Goal: Task Accomplishment & Management: Use online tool/utility

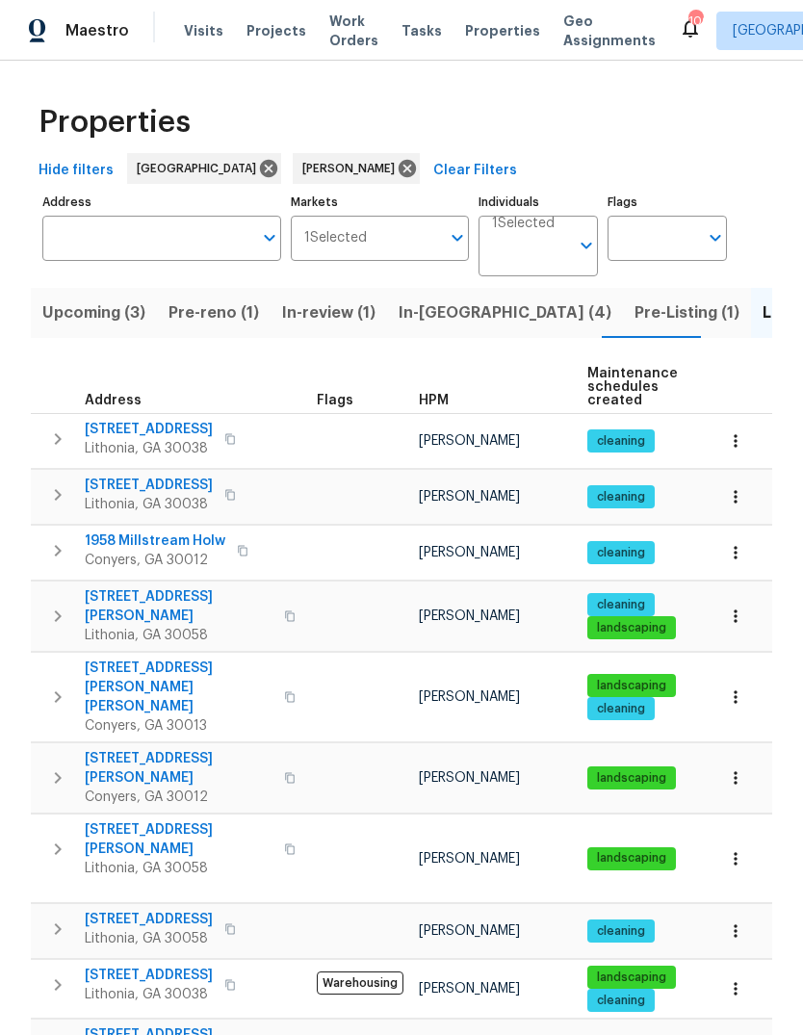
click at [143, 749] on span "[STREET_ADDRESS][PERSON_NAME]" at bounding box center [179, 768] width 188 height 38
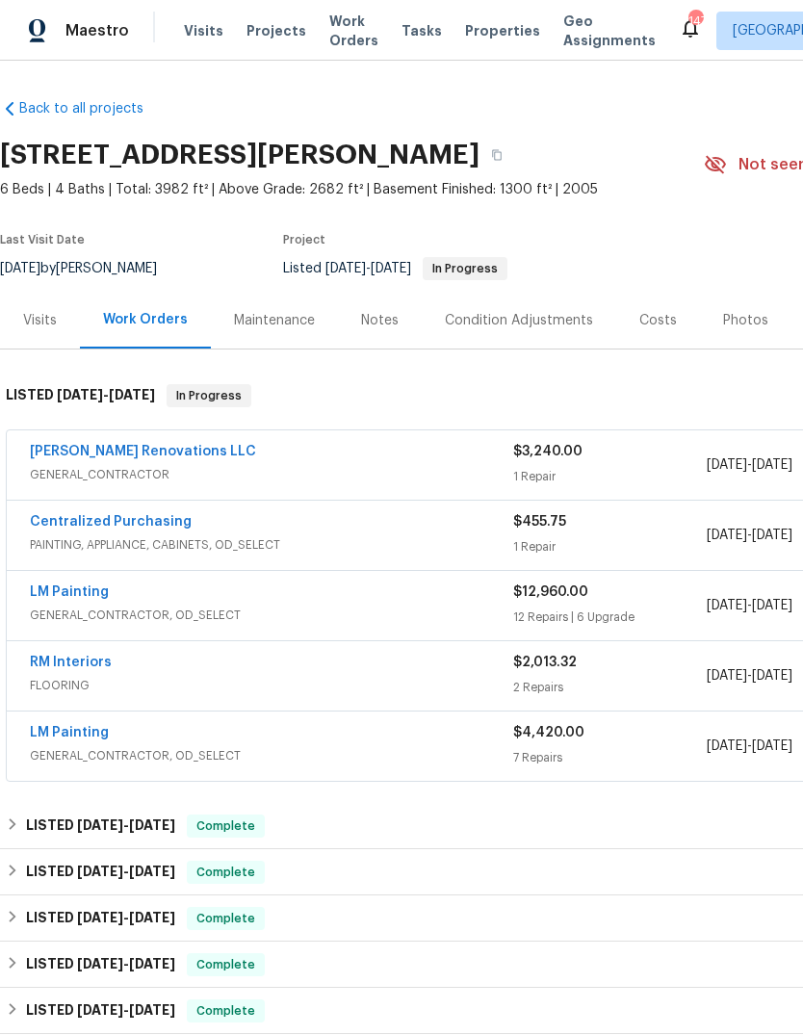
click at [723, 320] on div "Photos" at bounding box center [745, 320] width 45 height 19
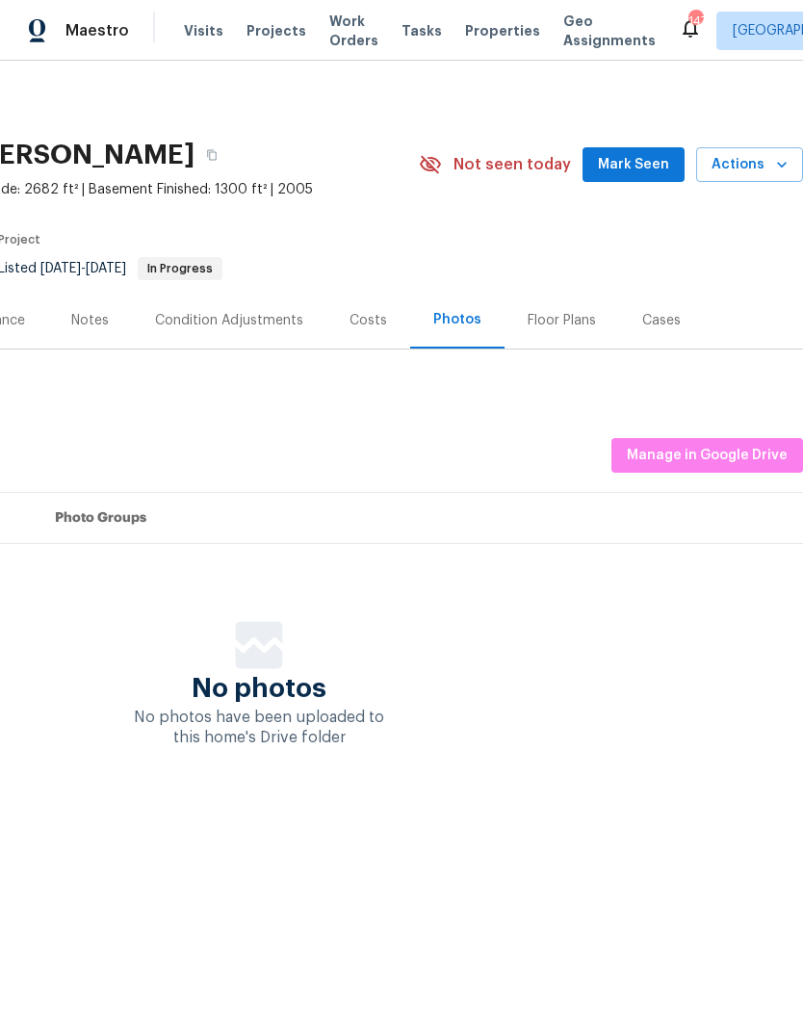
scroll to position [0, 285]
click at [719, 450] on span "Manage in Google Drive" at bounding box center [706, 456] width 161 height 24
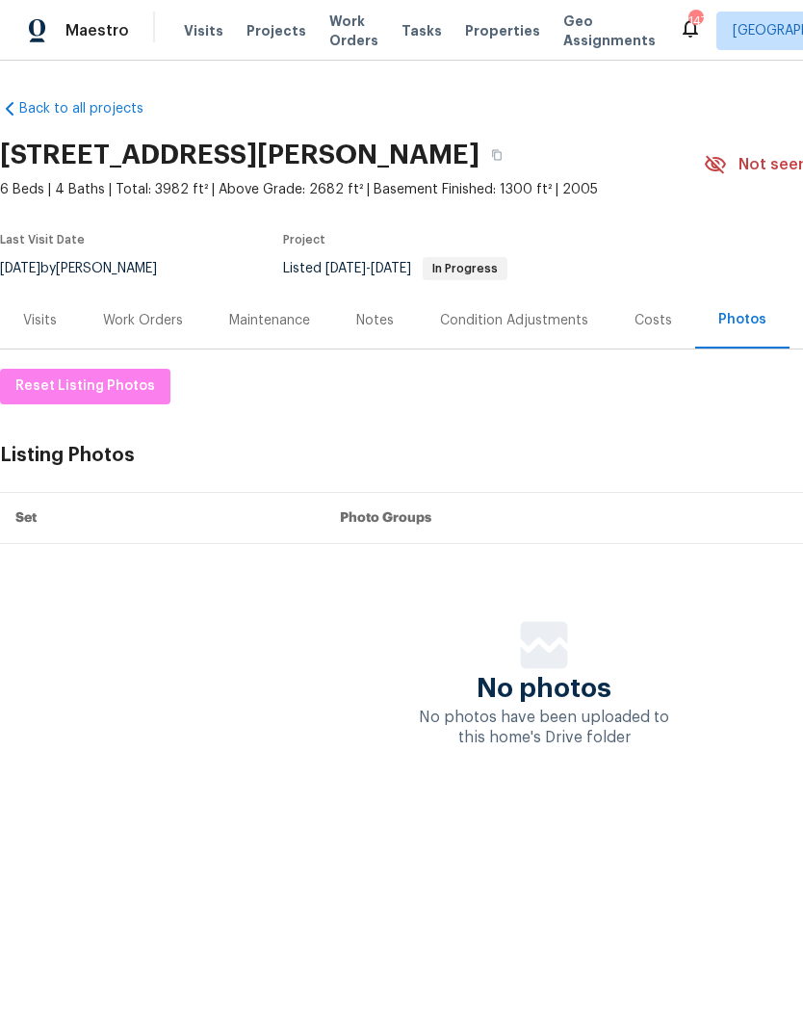
scroll to position [0, 0]
click at [59, 377] on span "Reset Listing Photos" at bounding box center [85, 386] width 140 height 24
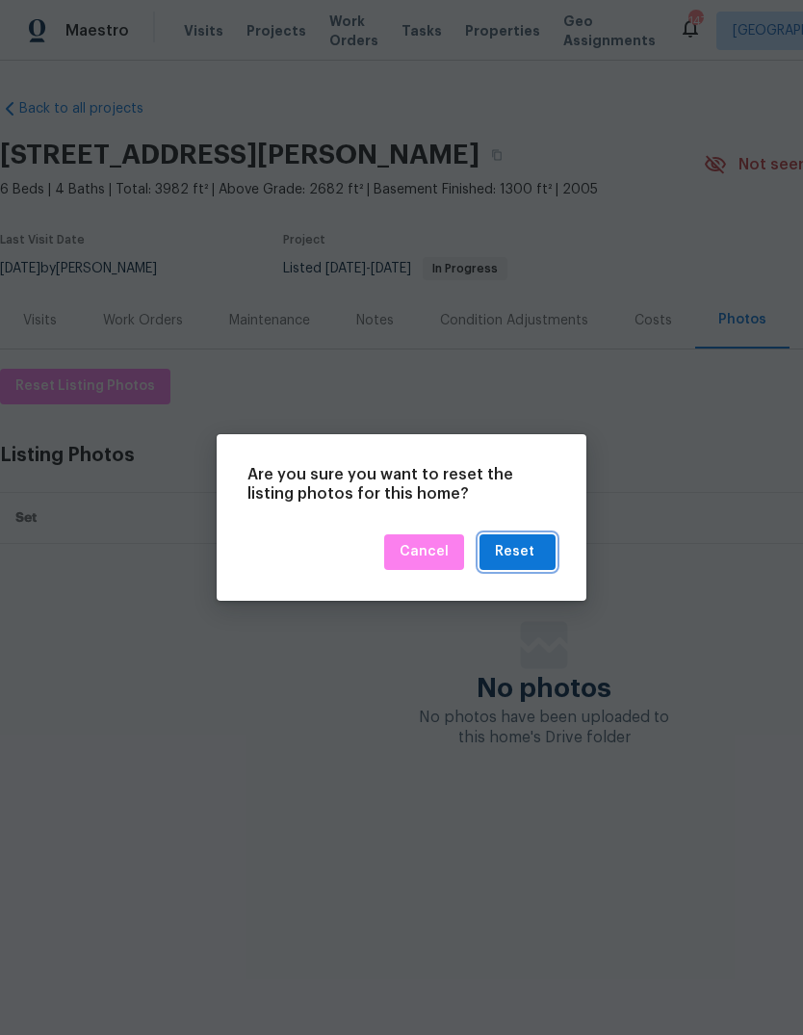
click at [522, 549] on div "Reset" at bounding box center [514, 552] width 39 height 24
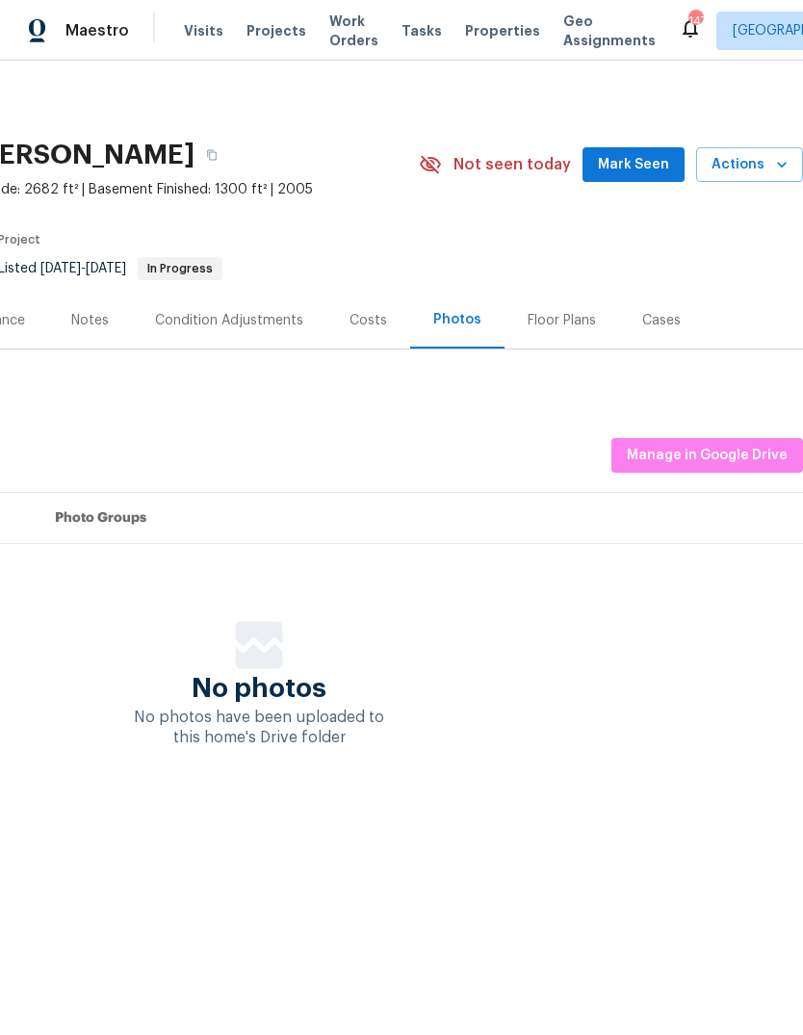
scroll to position [0, 285]
click at [730, 454] on span "Manage in Google Drive" at bounding box center [706, 456] width 161 height 24
